Goal: Task Accomplishment & Management: Use online tool/utility

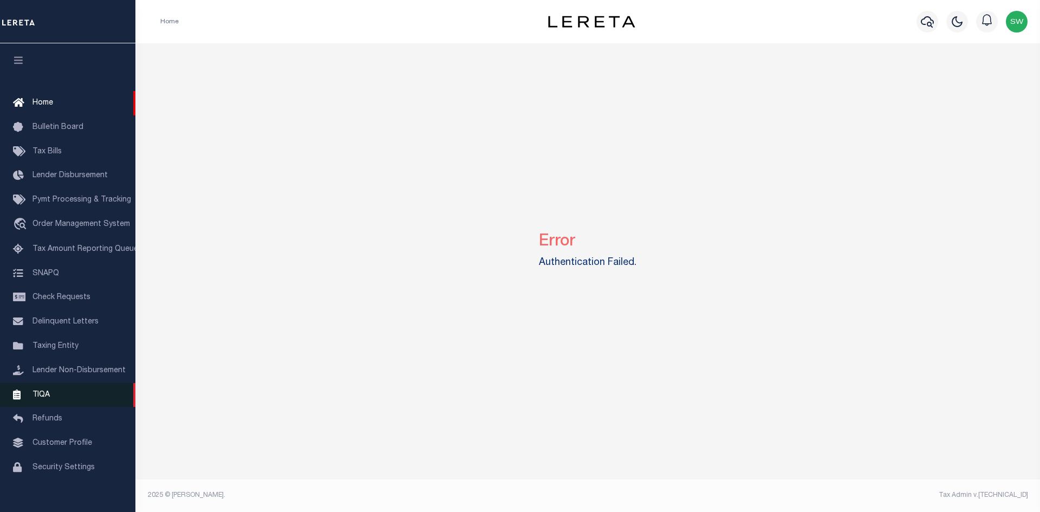
click at [44, 398] on span "TIQA" at bounding box center [41, 395] width 17 height 8
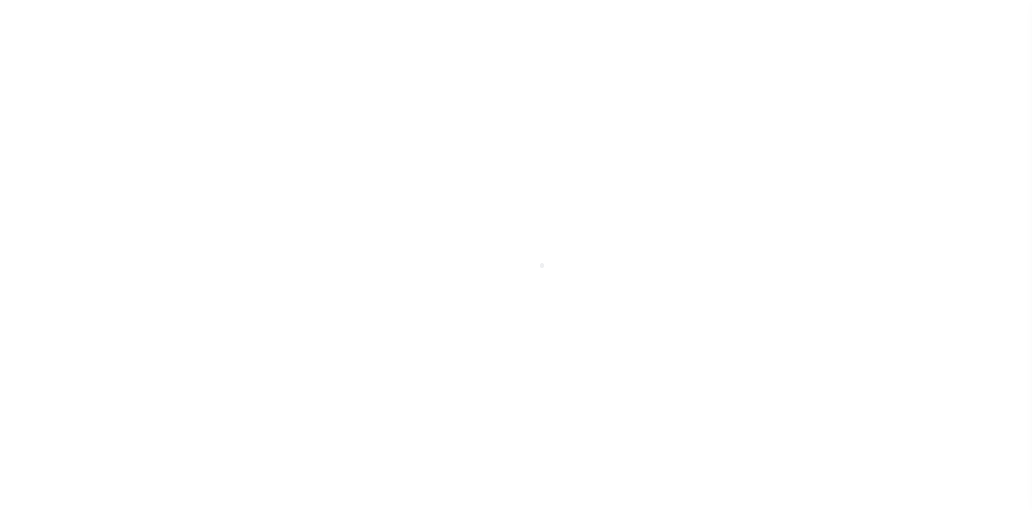
scroll to position [16, 0]
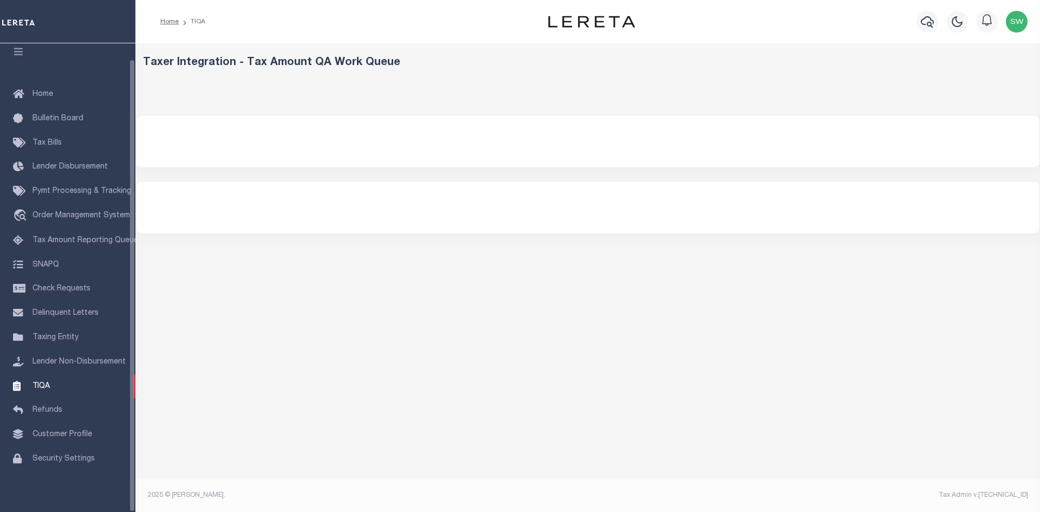
select select "200"
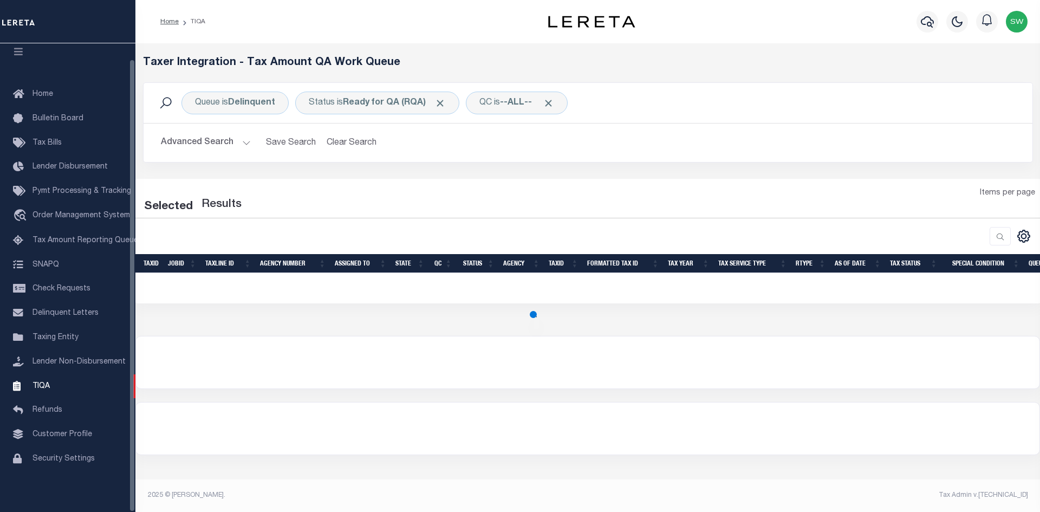
select select "200"
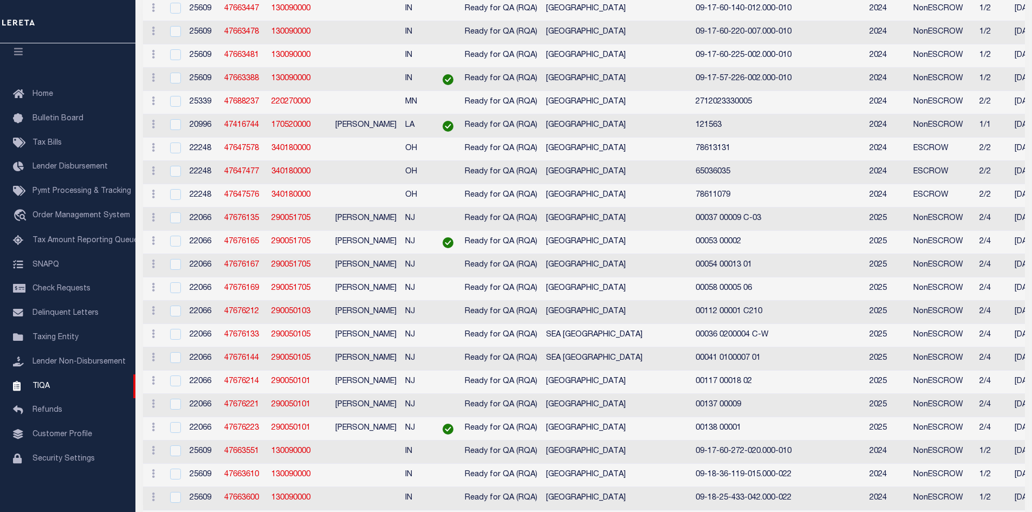
scroll to position [0, 0]
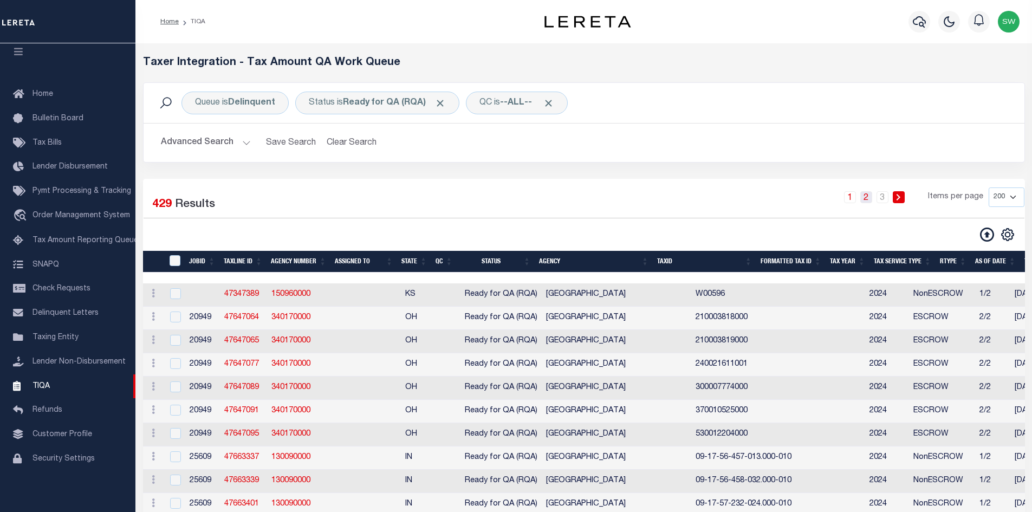
click at [868, 198] on link "2" at bounding box center [866, 197] width 12 height 12
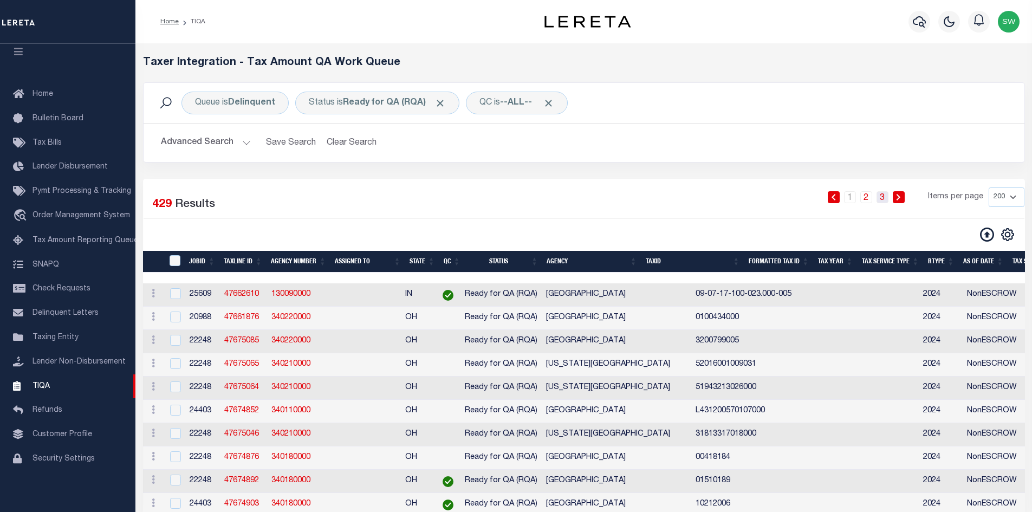
click at [885, 199] on link "3" at bounding box center [883, 197] width 12 height 12
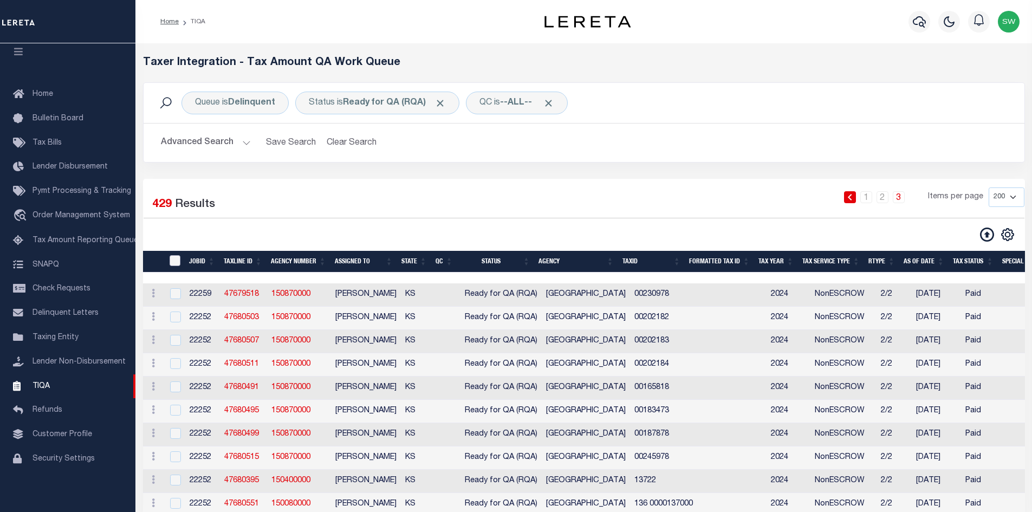
click at [176, 260] on input "TaxID" at bounding box center [175, 260] width 11 height 11
checkbox input "true"
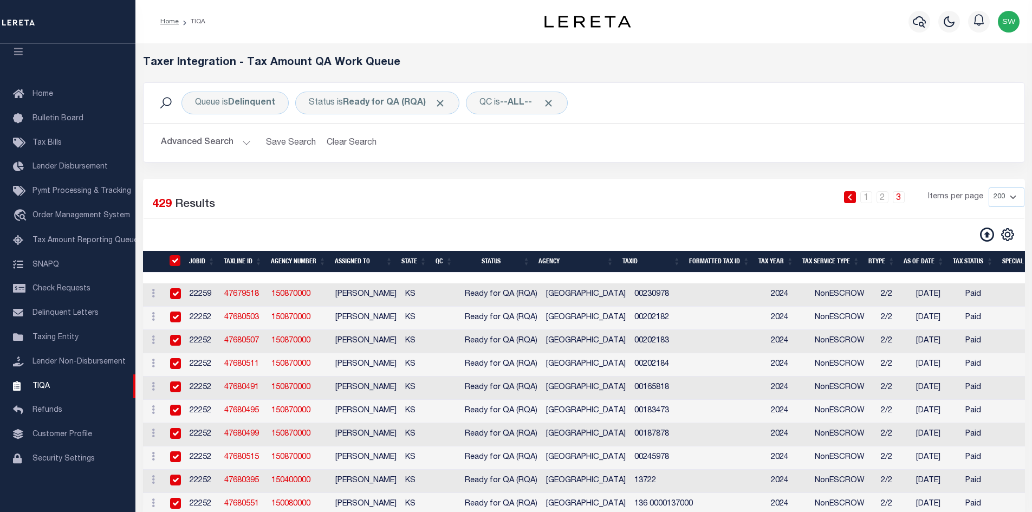
checkbox input "true"
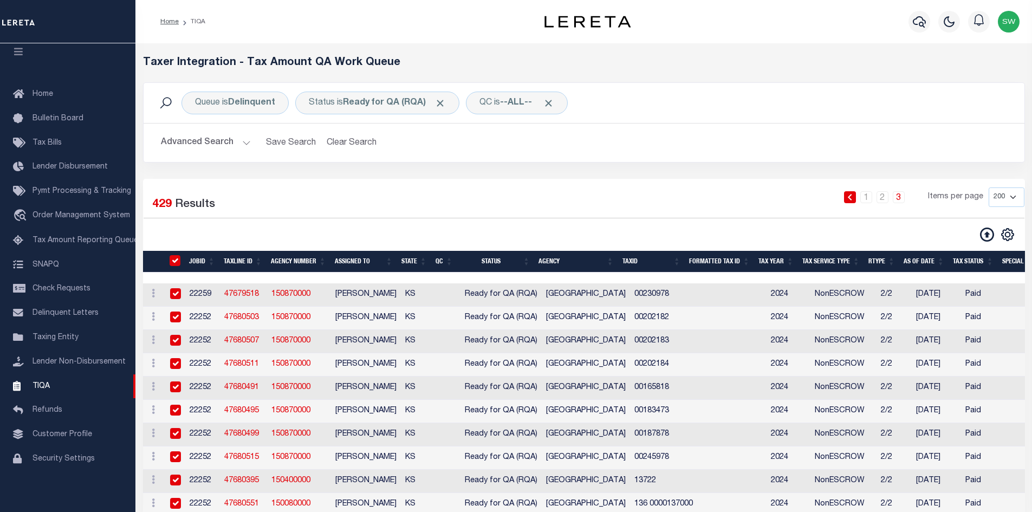
checkbox input "true"
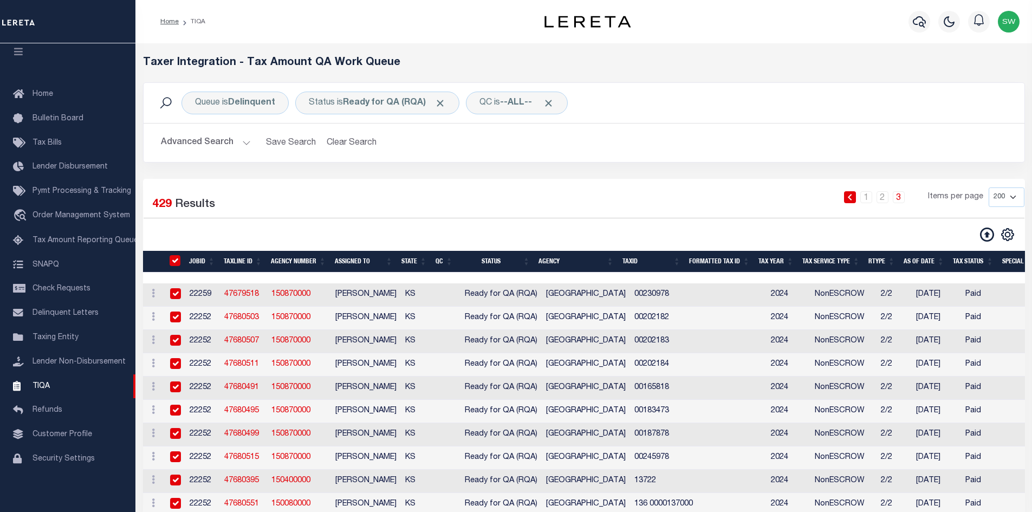
checkbox input "true"
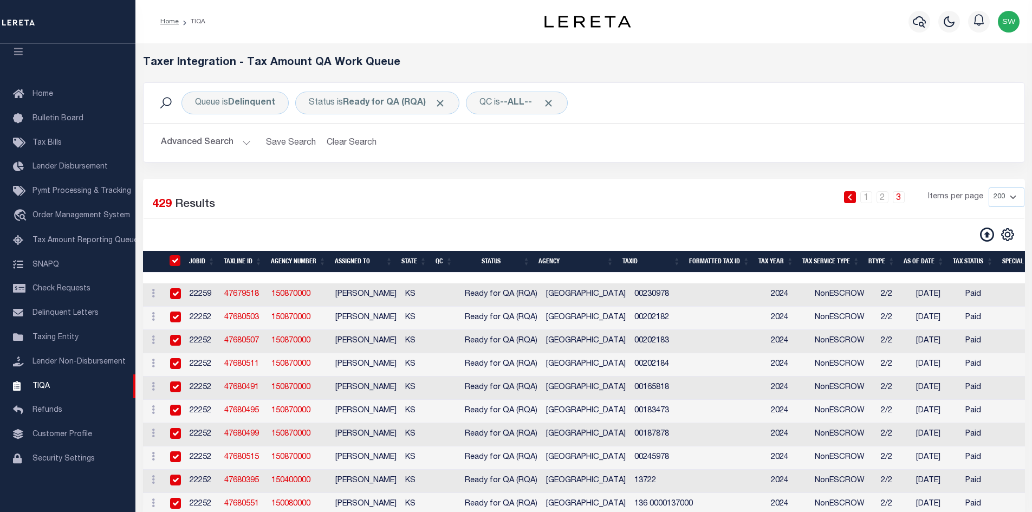
checkbox input "true"
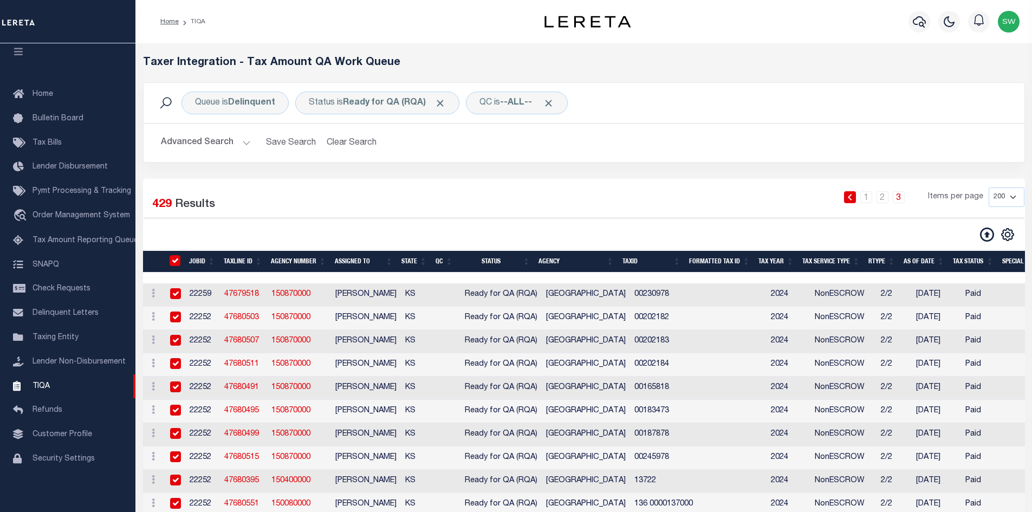
checkbox input "true"
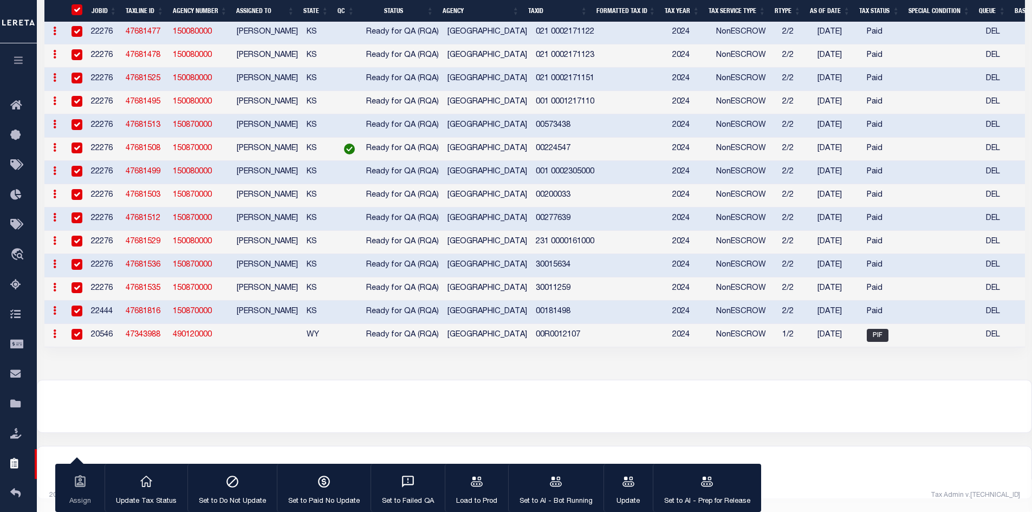
scroll to position [626, 0]
click at [75, 329] on input "checkbox" at bounding box center [77, 334] width 11 height 11
checkbox input "false"
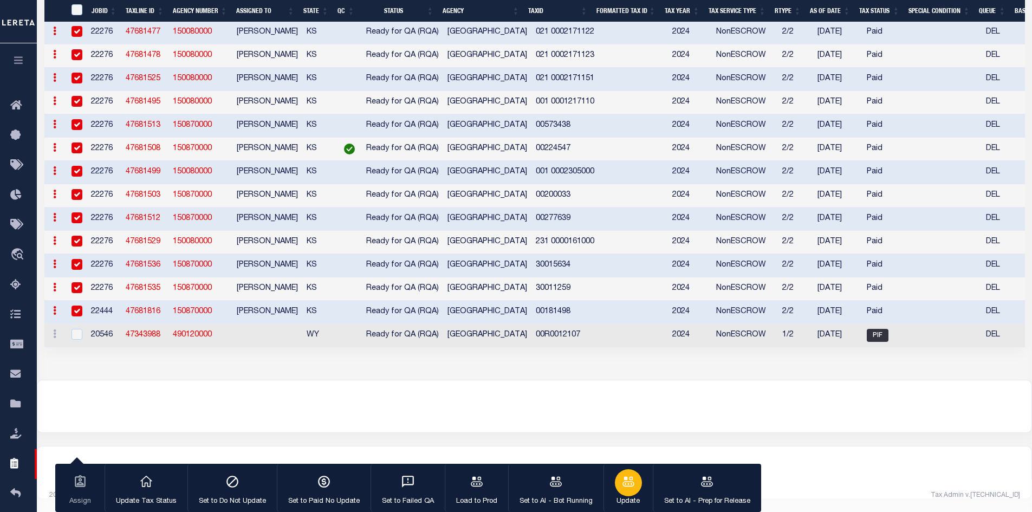
click at [631, 488] on icon "button" at bounding box center [629, 482] width 14 height 14
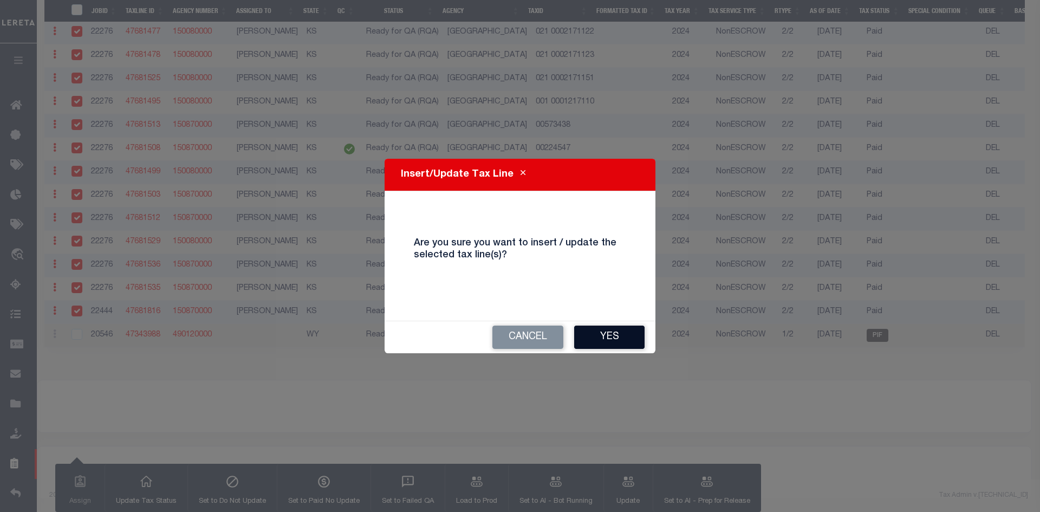
click at [622, 340] on button "Yes" at bounding box center [609, 337] width 70 height 23
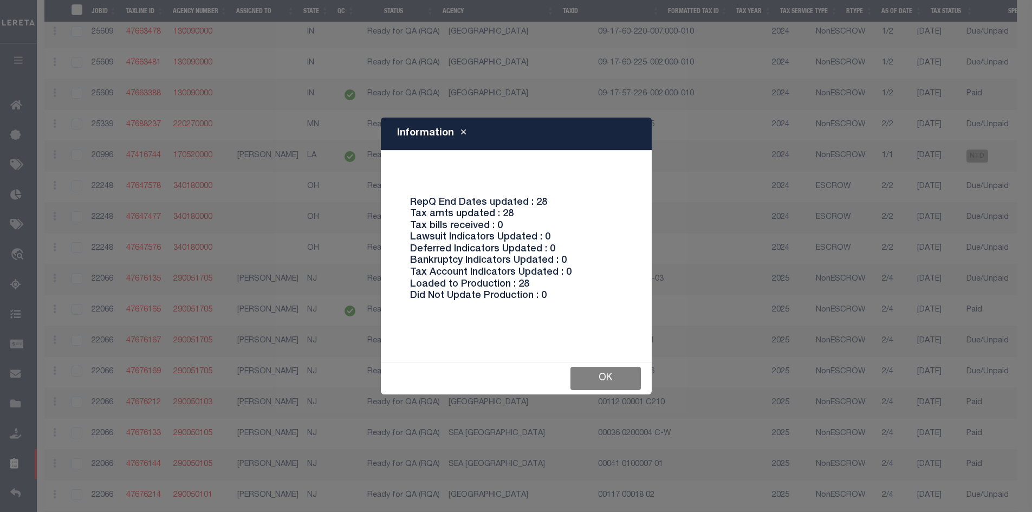
click at [610, 372] on button "Ok" at bounding box center [606, 378] width 70 height 23
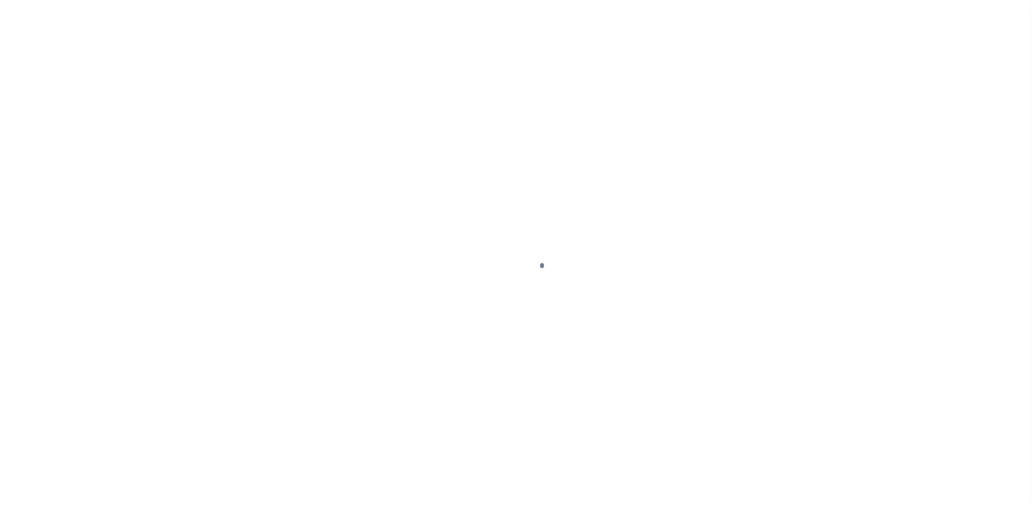
scroll to position [16, 0]
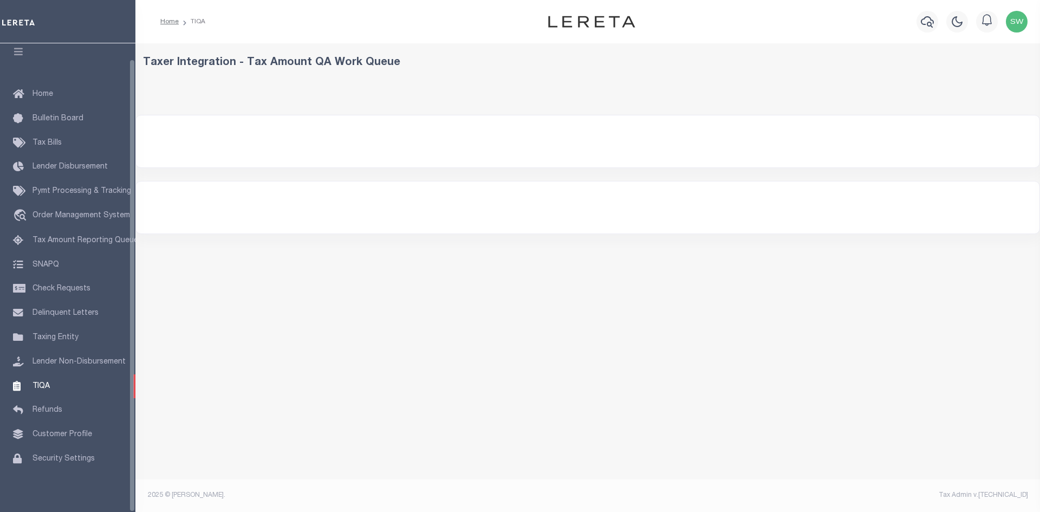
select select "200"
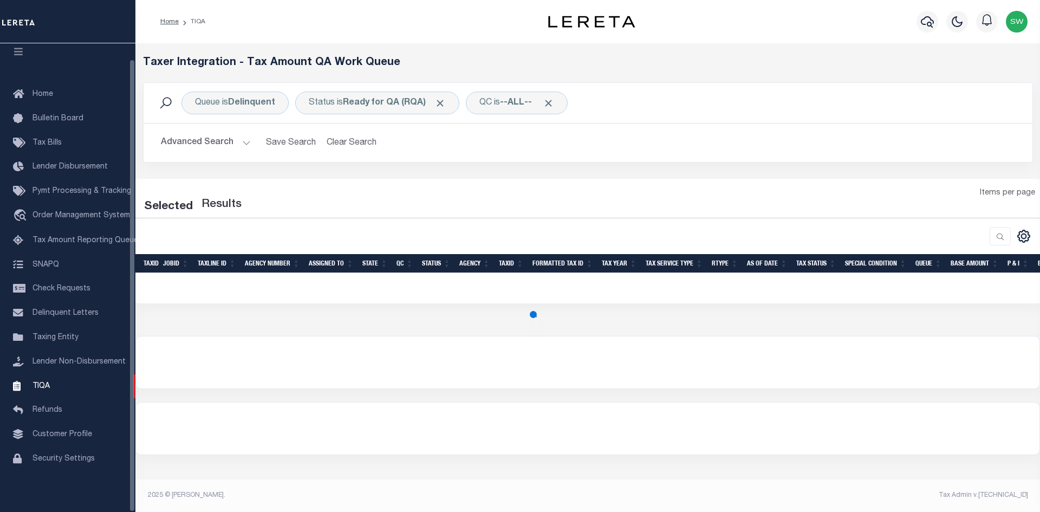
select select "200"
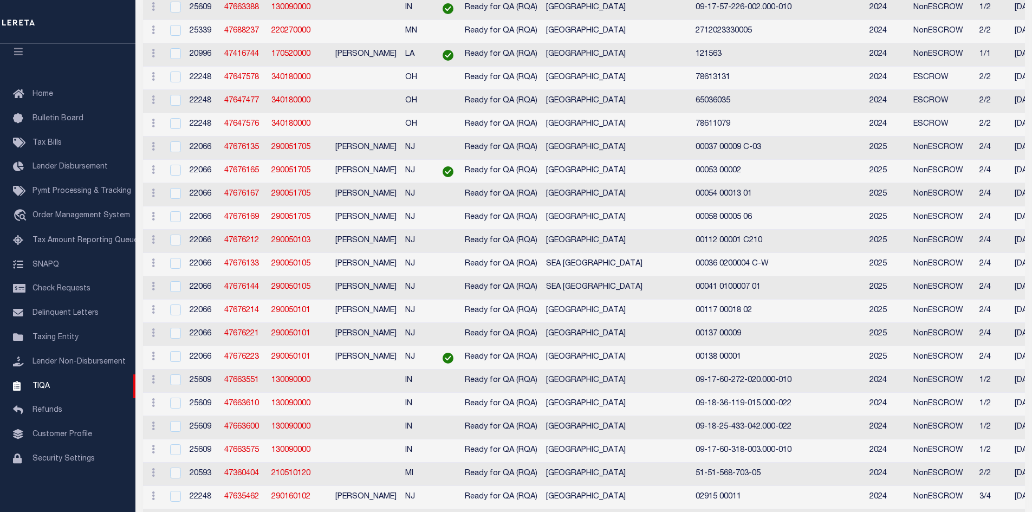
scroll to position [0, 0]
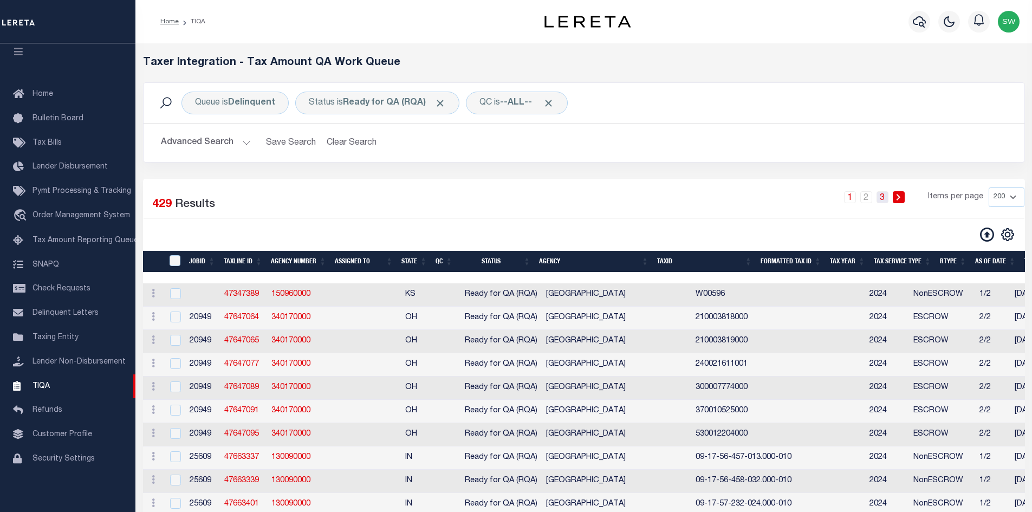
click at [883, 199] on link "3" at bounding box center [883, 197] width 12 height 12
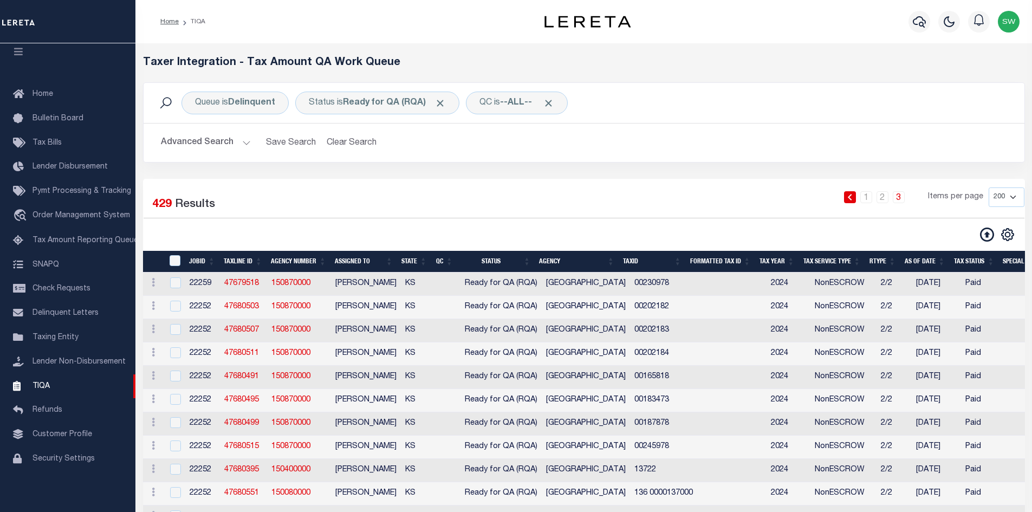
click at [269, 206] on div "Selected 429 Results" at bounding box center [248, 202] width 208 height 30
click at [263, 209] on div "Selected 429 Results" at bounding box center [248, 202] width 208 height 30
